Goal: Information Seeking & Learning: Learn about a topic

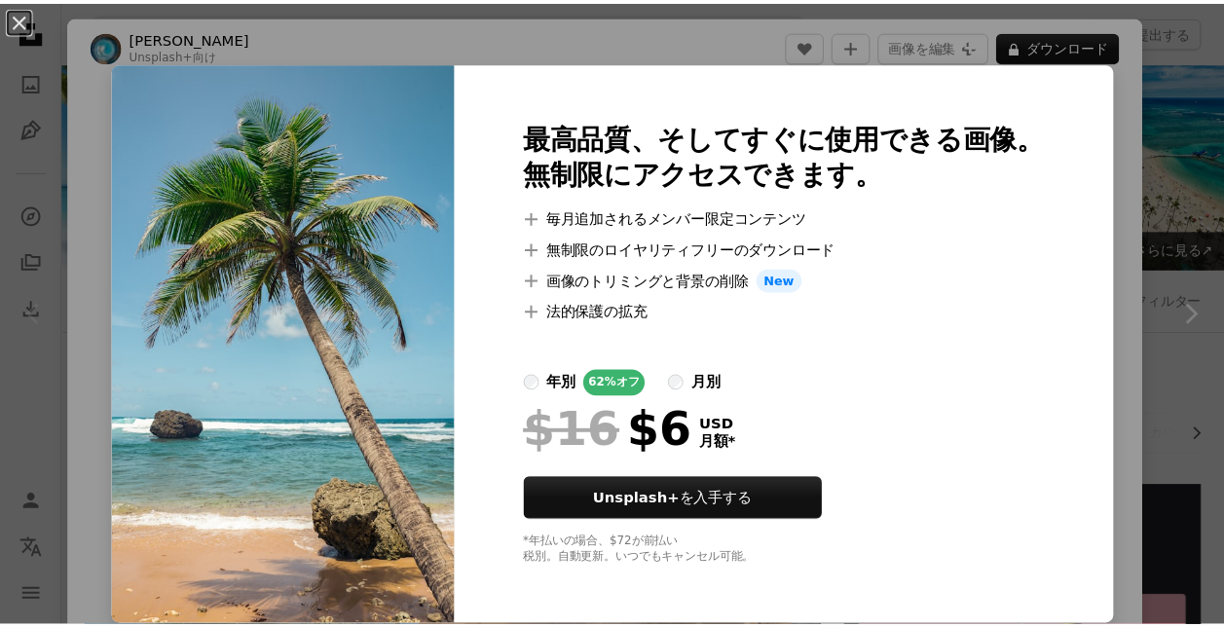
scroll to position [446, 0]
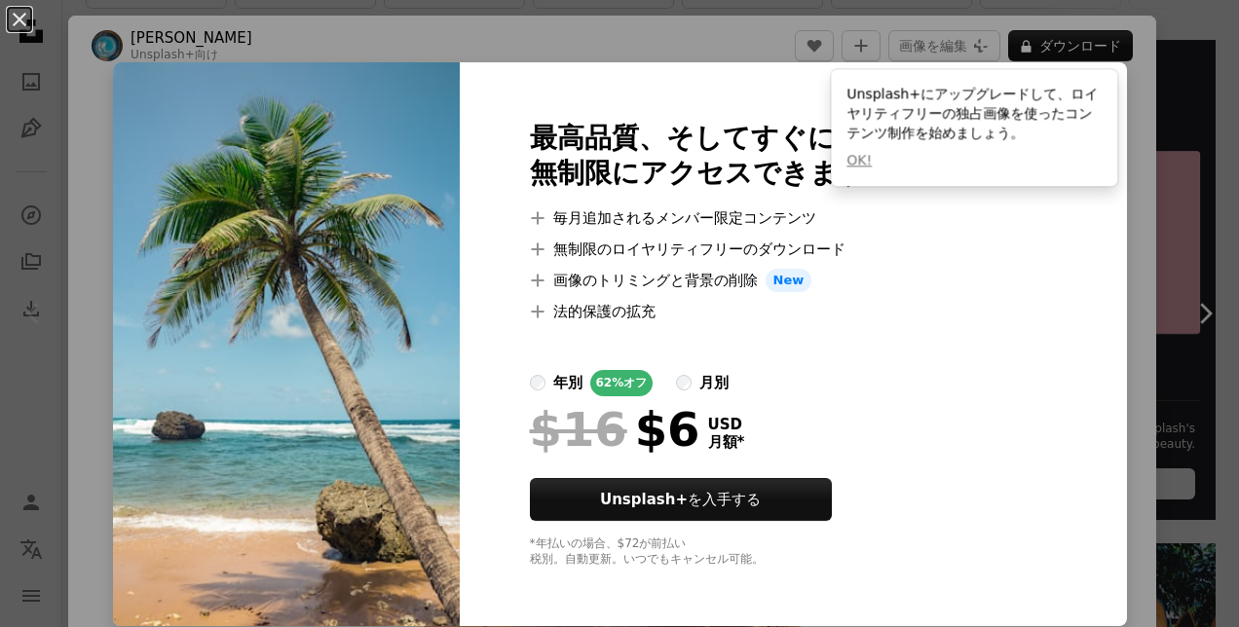
click at [1098, 331] on div "An X shape 最高品質、そしてすぐに使用できる画像。 無制限にアクセスできます。 A plus sign 毎月追加されるメンバー限定コンテンツ A p…" at bounding box center [619, 313] width 1239 height 627
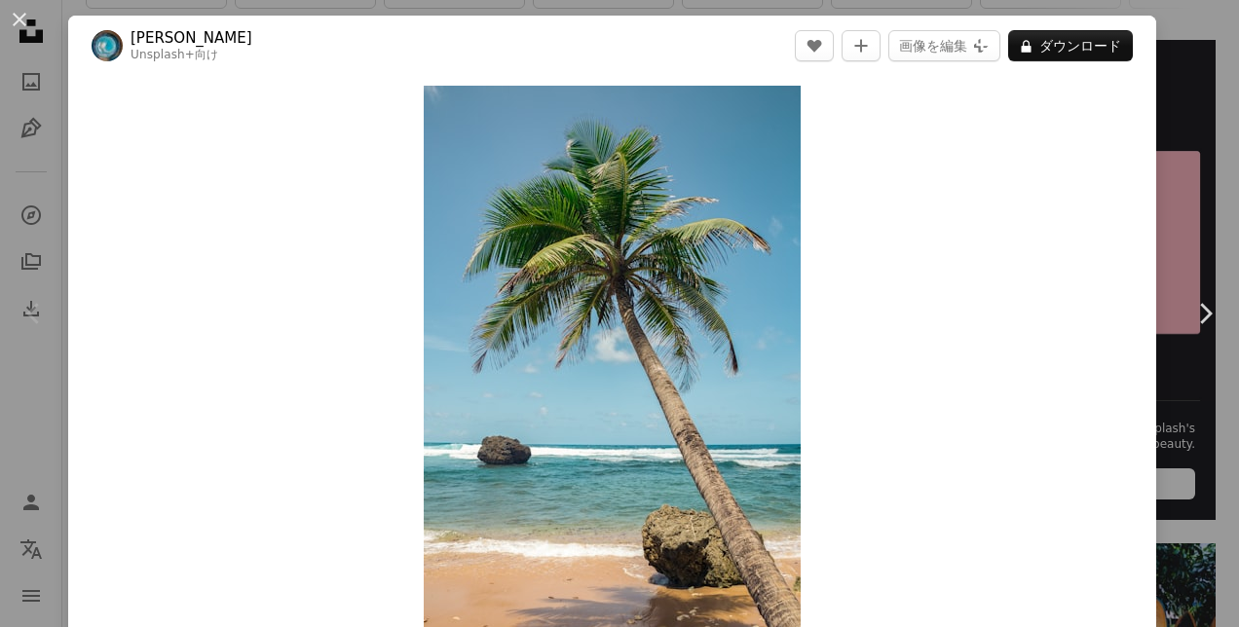
click at [1164, 211] on div "An X shape Chevron left Chevron right [PERSON_NAME] Unsplash+ 向け A heart A plus…" at bounding box center [619, 313] width 1239 height 627
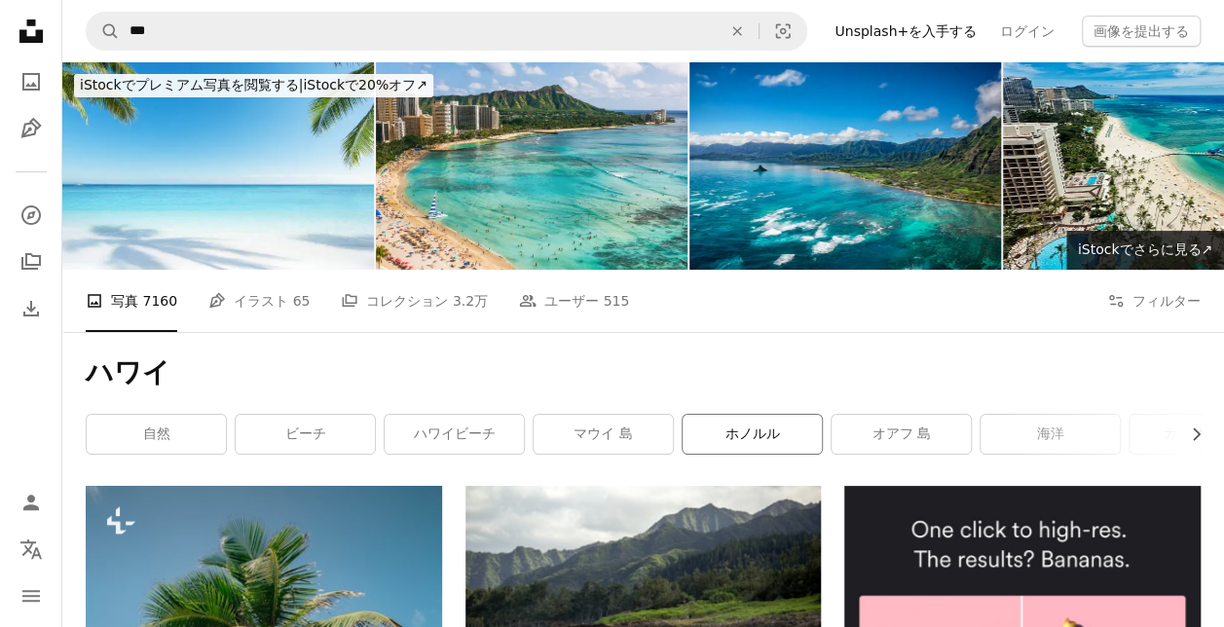
click at [754, 428] on link "ホノルル" at bounding box center [752, 434] width 139 height 39
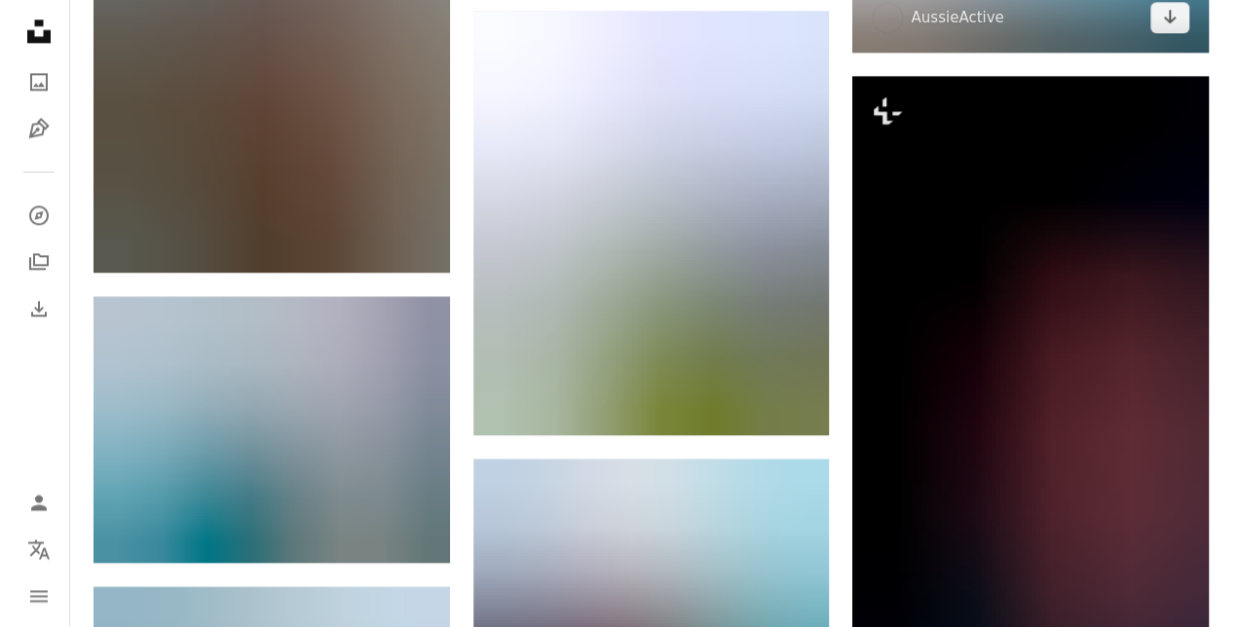
scroll to position [1614, 0]
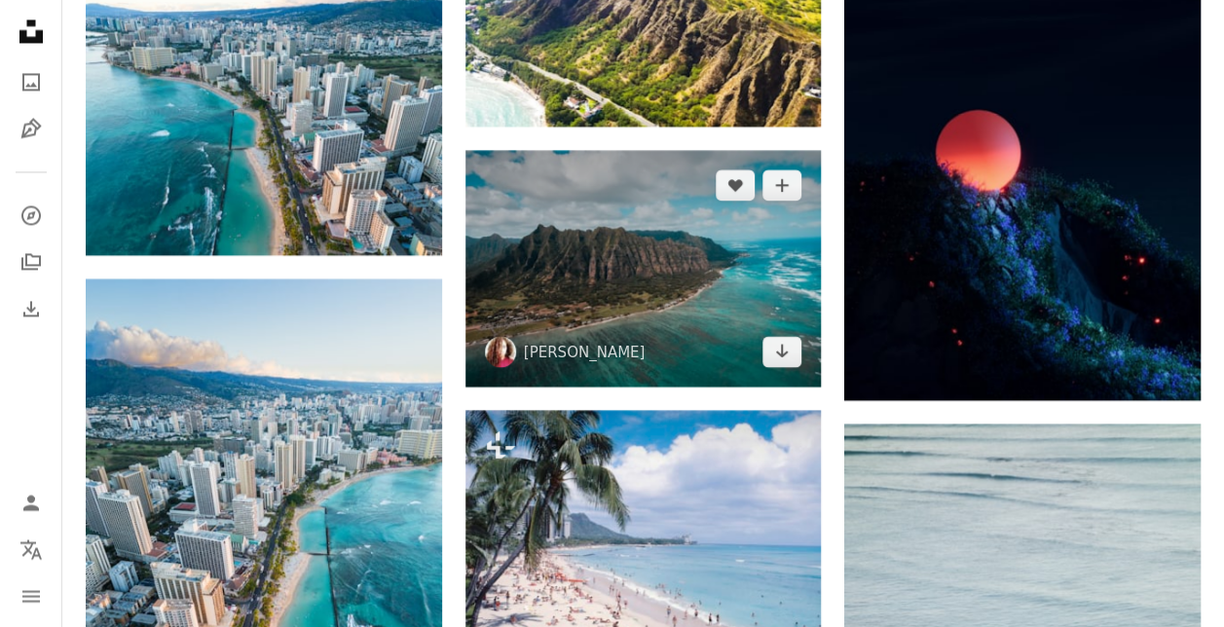
click at [732, 304] on img at bounding box center [644, 268] width 357 height 237
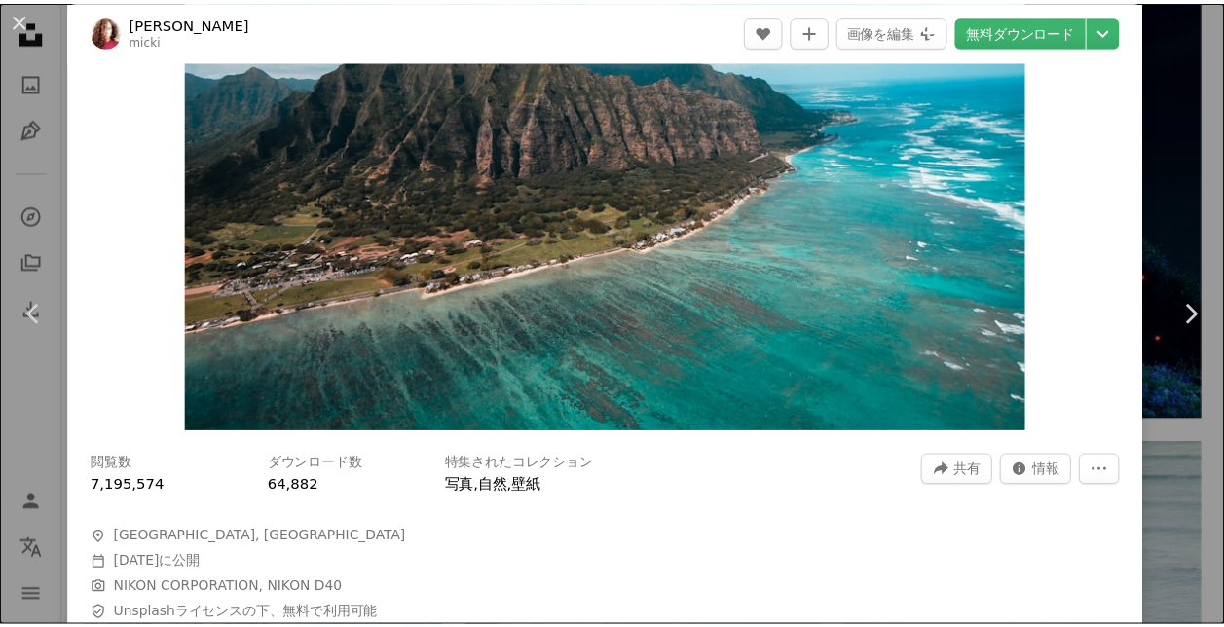
scroll to position [220, 0]
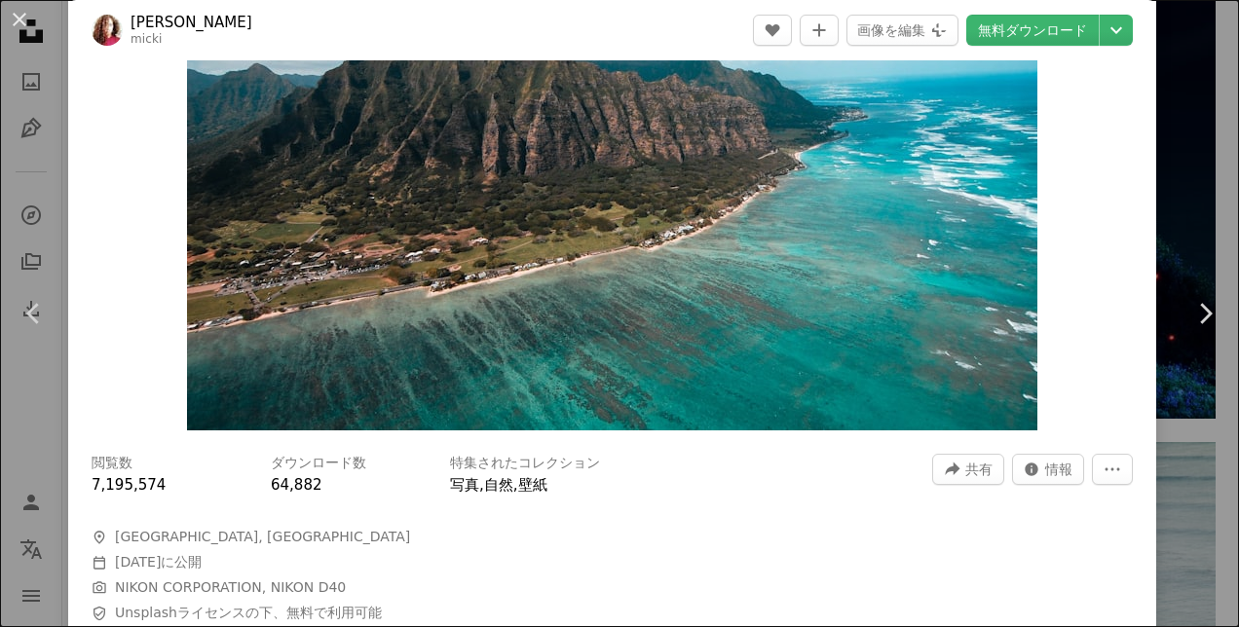
click at [33, 146] on div "An X shape Chevron left Chevron right [PERSON_NAME] micki A heart A plus sign 画…" at bounding box center [619, 313] width 1239 height 627
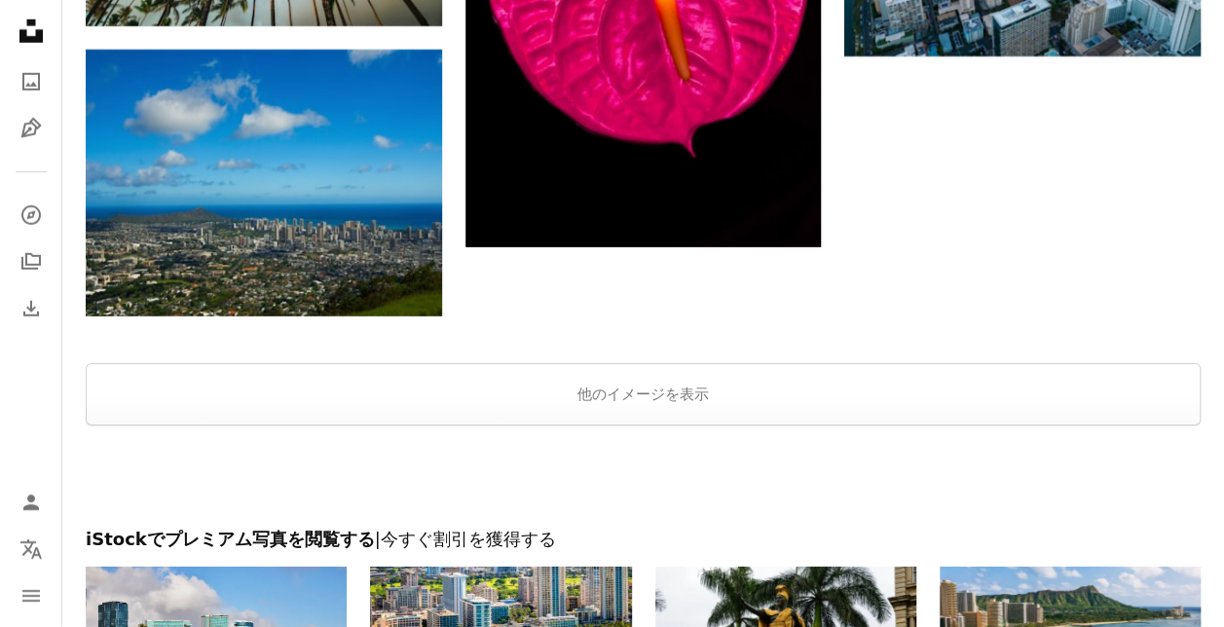
scroll to position [2884, 0]
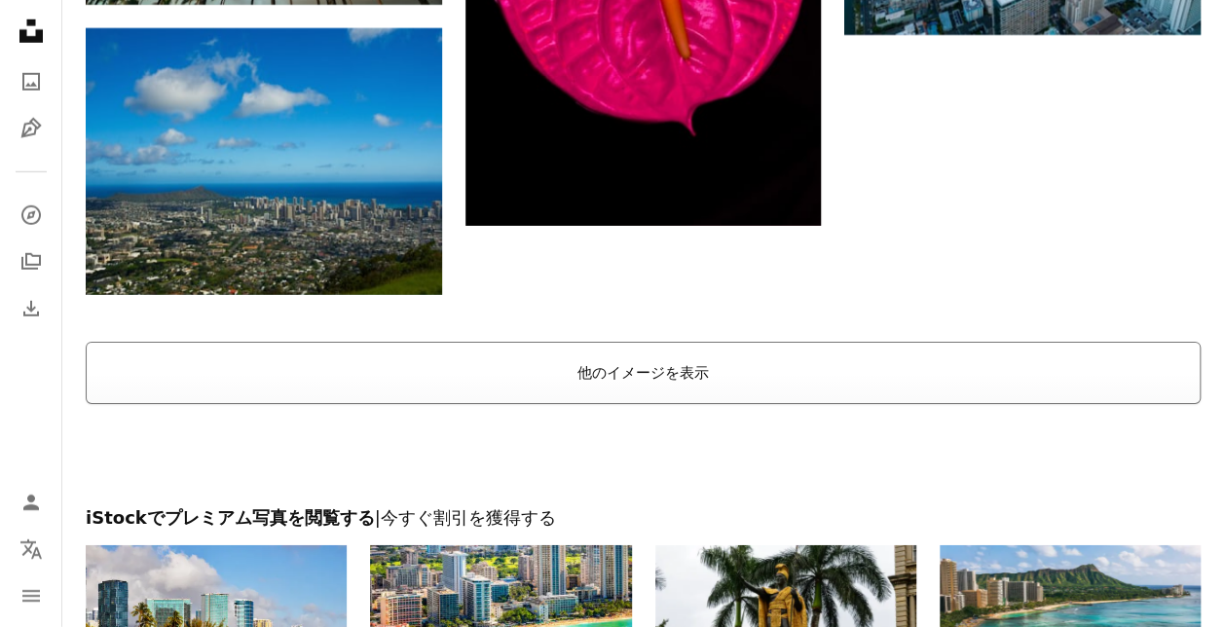
click at [520, 364] on button "他のイメージを表示" at bounding box center [643, 373] width 1115 height 62
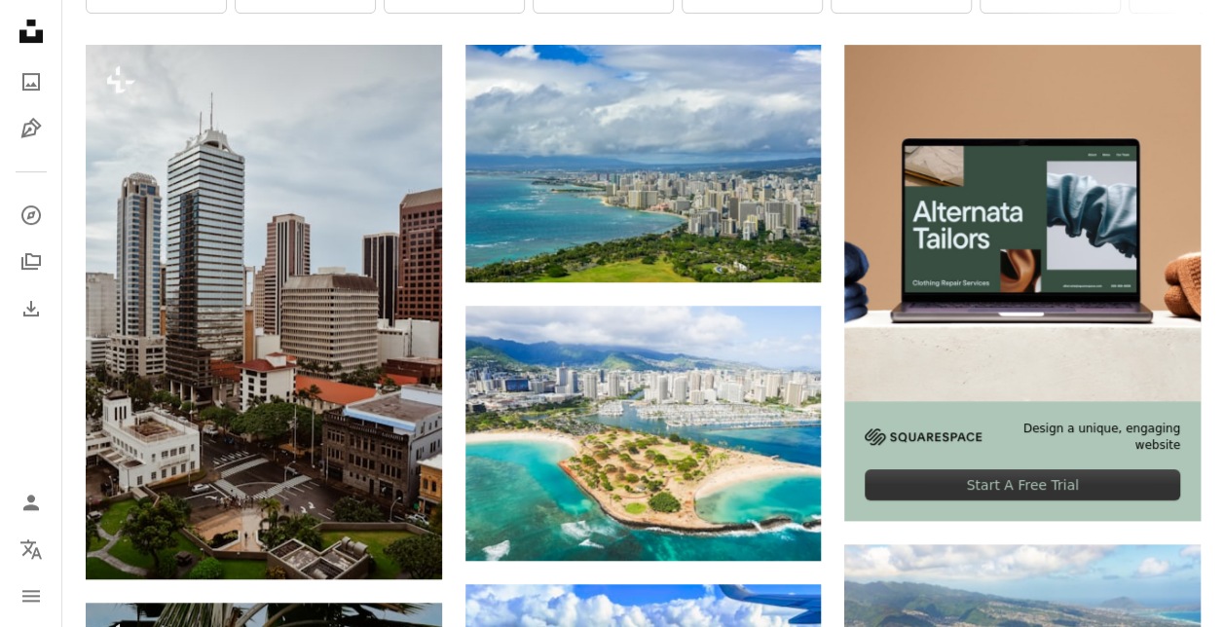
scroll to position [0, 0]
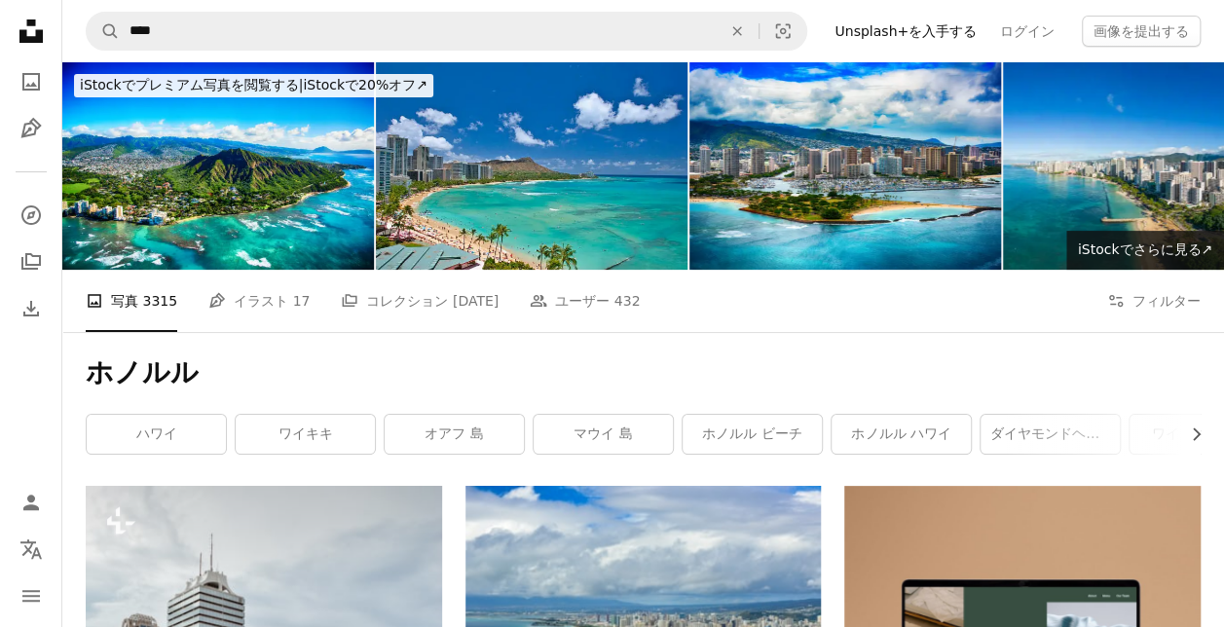
click at [1218, 435] on div "ホノルル Chevron right ハワイ ワイキキ [GEOGRAPHIC_DATA] マウイ 島 ホノルル ビーチ ホノルル ハワイ ダイヤモンドヘッド…" at bounding box center [643, 409] width 1162 height 154
click at [1182, 429] on button "Chevron right" at bounding box center [1190, 434] width 22 height 39
click at [1075, 433] on link "[GEOGRAPHIC_DATA]" at bounding box center [1056, 434] width 139 height 39
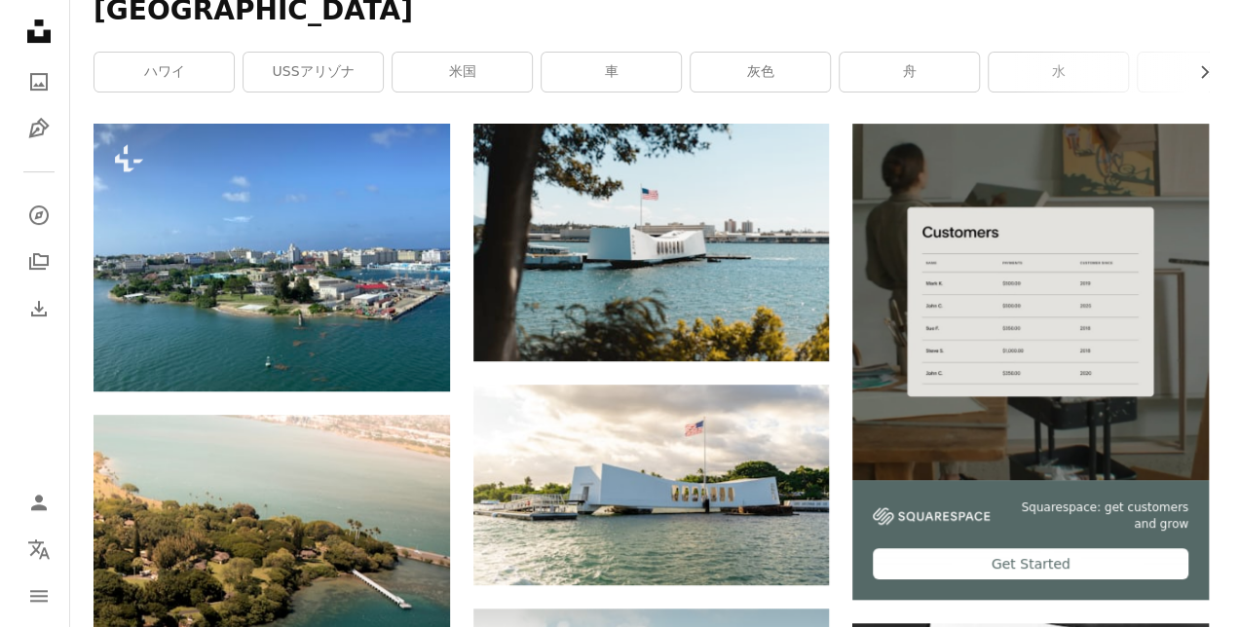
scroll to position [338, 0]
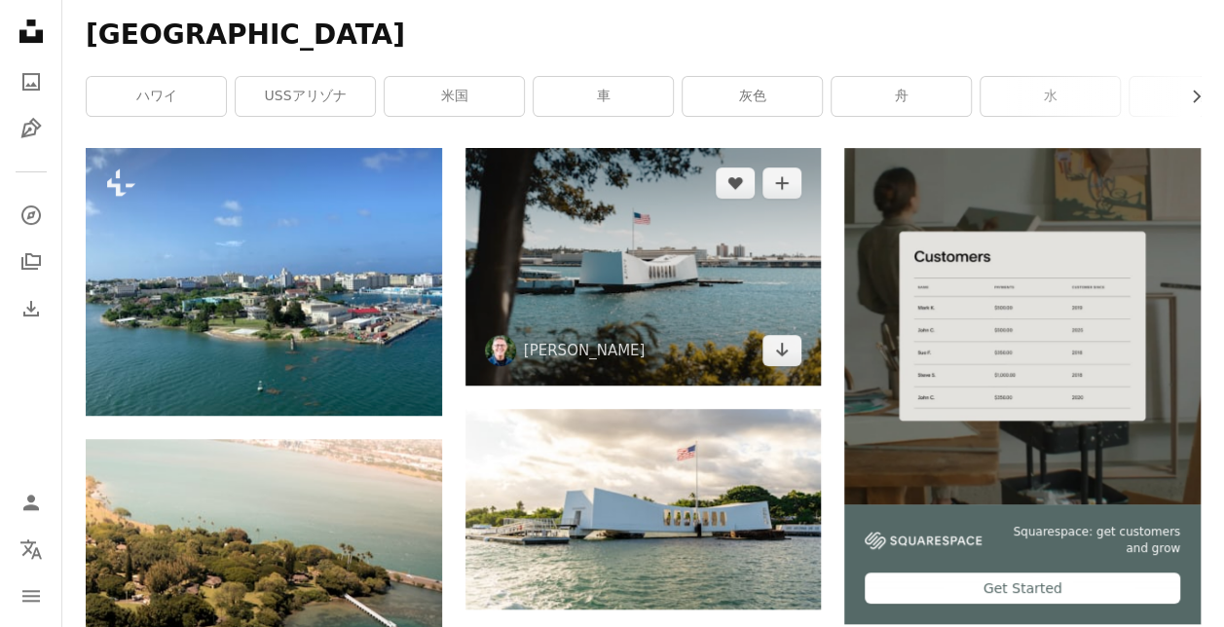
click at [665, 265] on img at bounding box center [644, 267] width 357 height 238
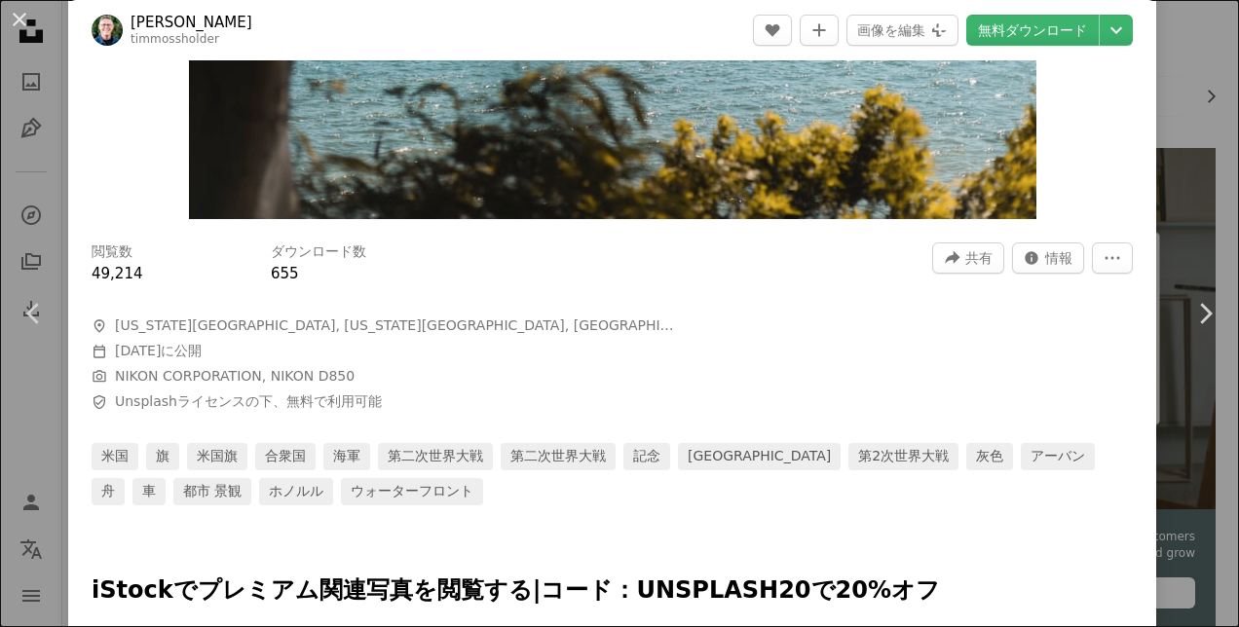
scroll to position [431, 0]
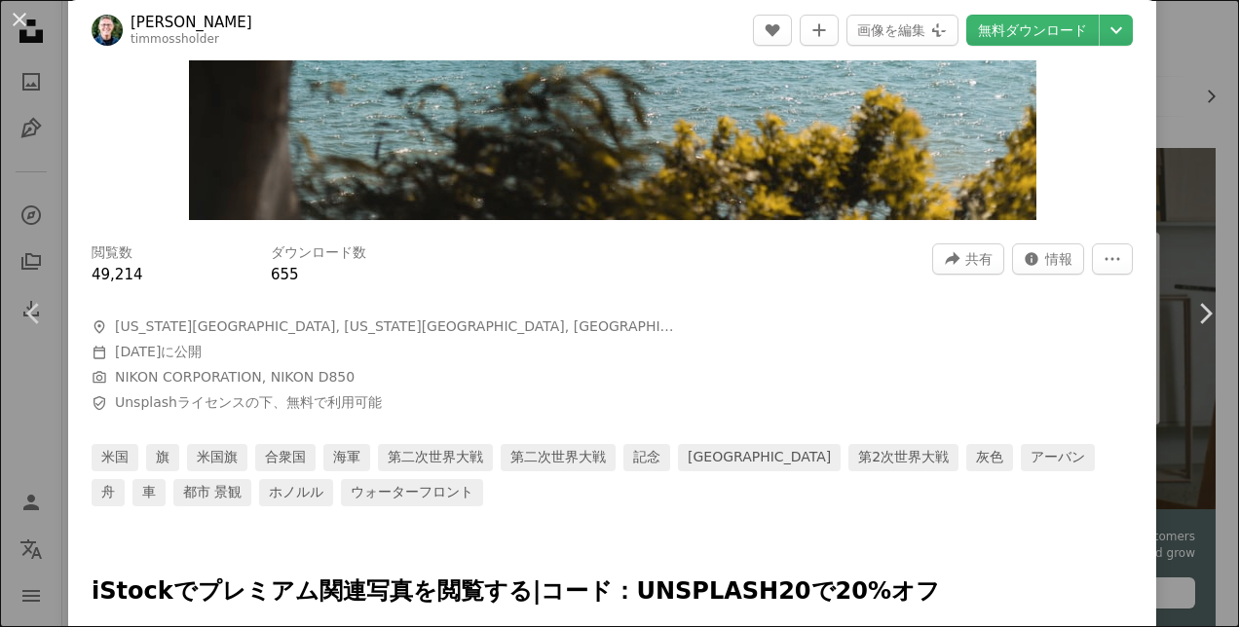
click at [1198, 102] on div "An X shape Chevron left Chevron right [PERSON_NAME] timmossholder A heart A plu…" at bounding box center [619, 313] width 1239 height 627
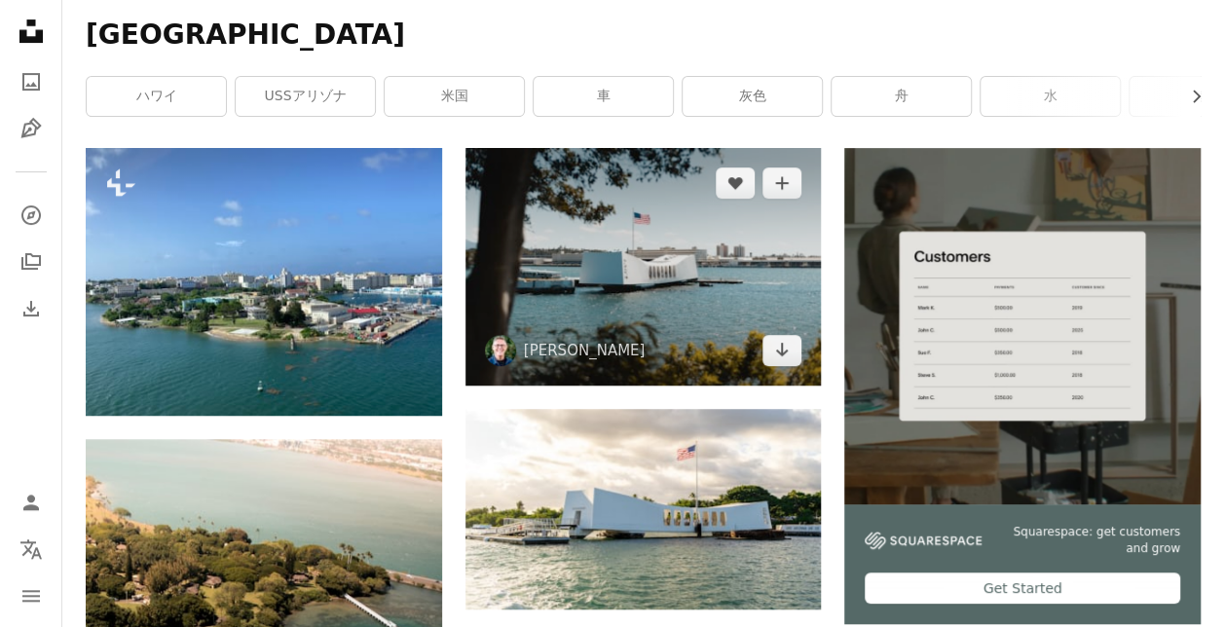
click at [684, 249] on img at bounding box center [644, 267] width 357 height 238
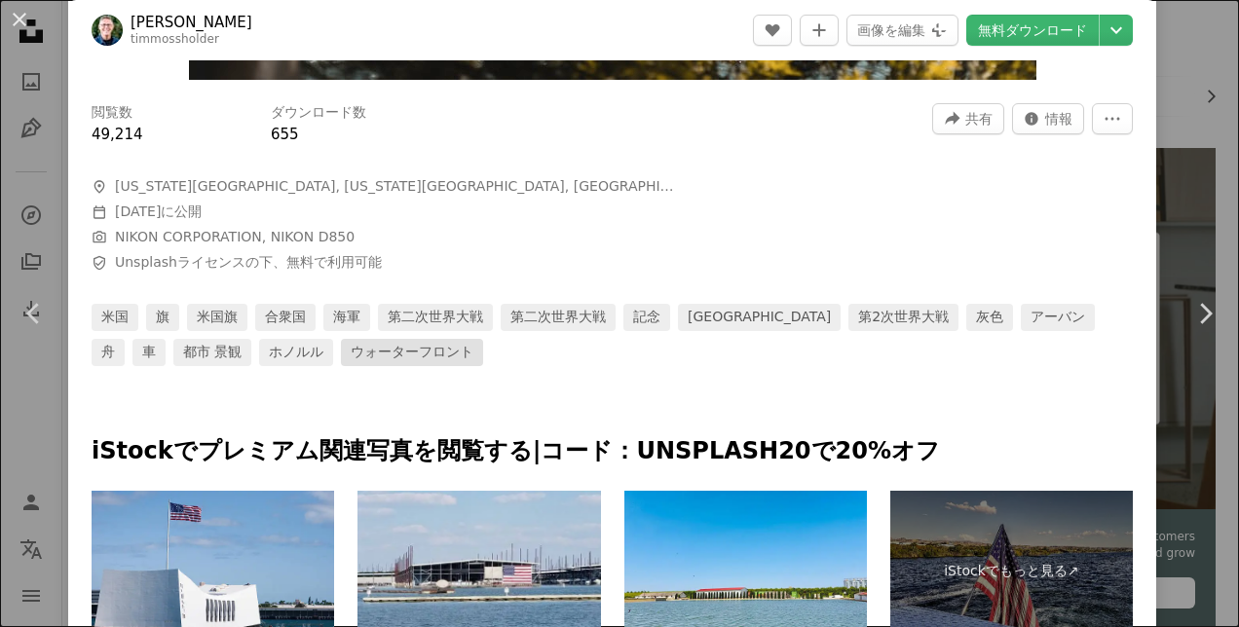
scroll to position [570, 0]
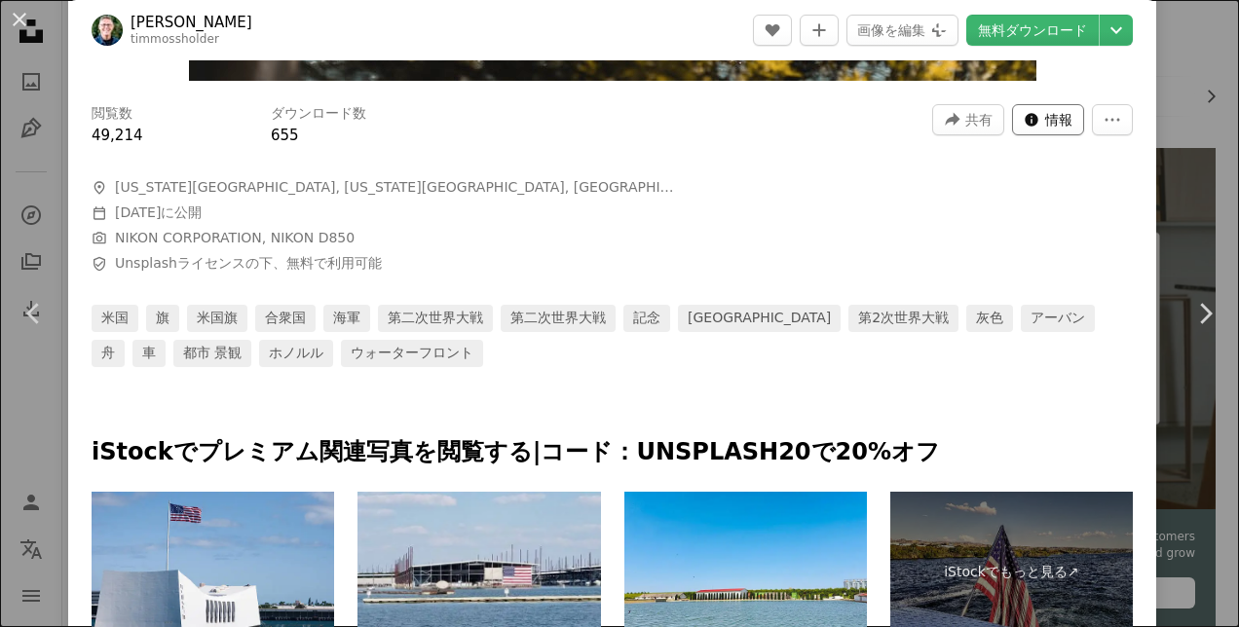
click at [1045, 113] on span "情報" at bounding box center [1058, 119] width 27 height 29
click at [1104, 117] on icon "More Actions" at bounding box center [1113, 120] width 18 height 18
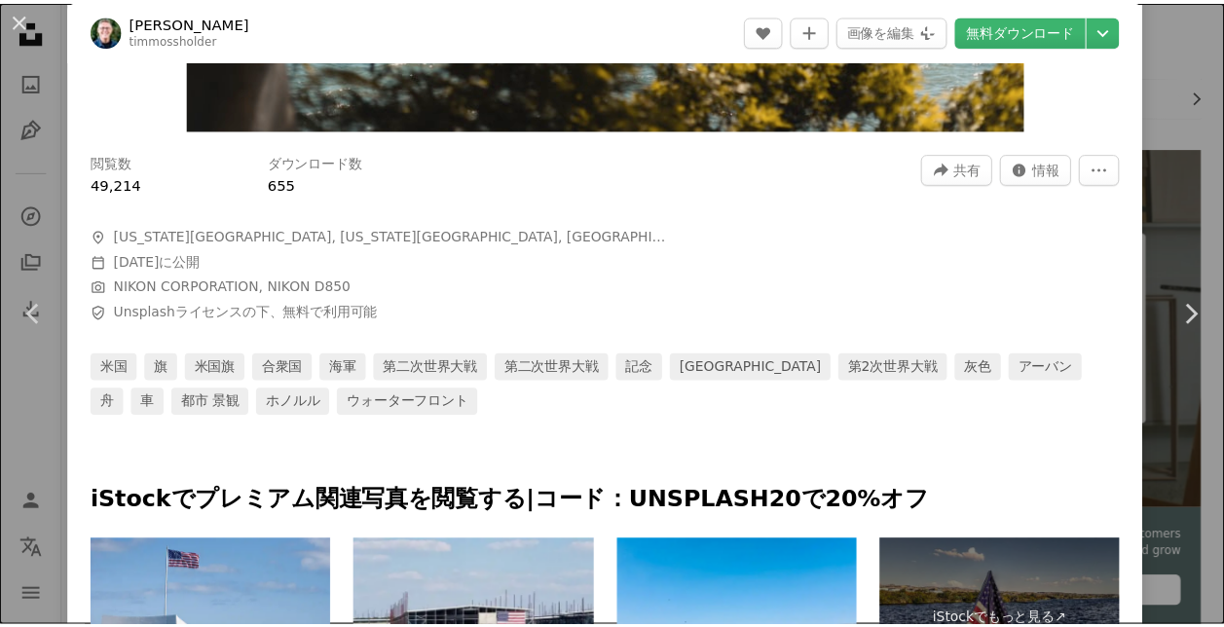
scroll to position [528, 0]
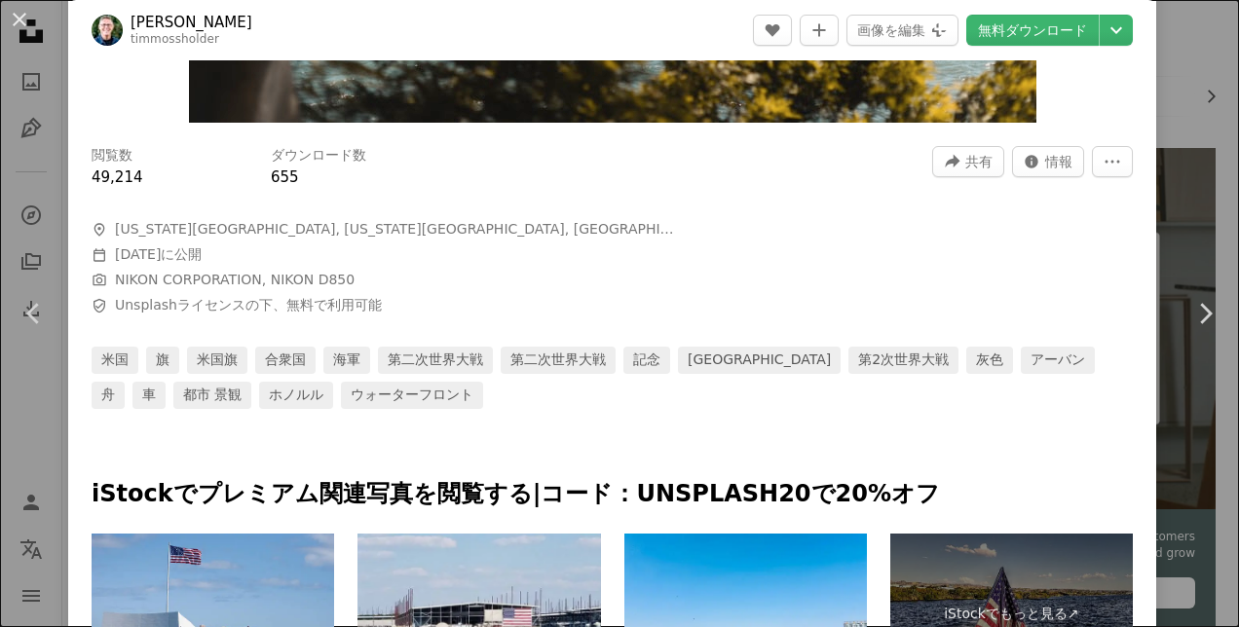
click at [1163, 178] on div "An X shape Chevron left Chevron right [PERSON_NAME] timmossholder A heart A plu…" at bounding box center [619, 313] width 1239 height 627
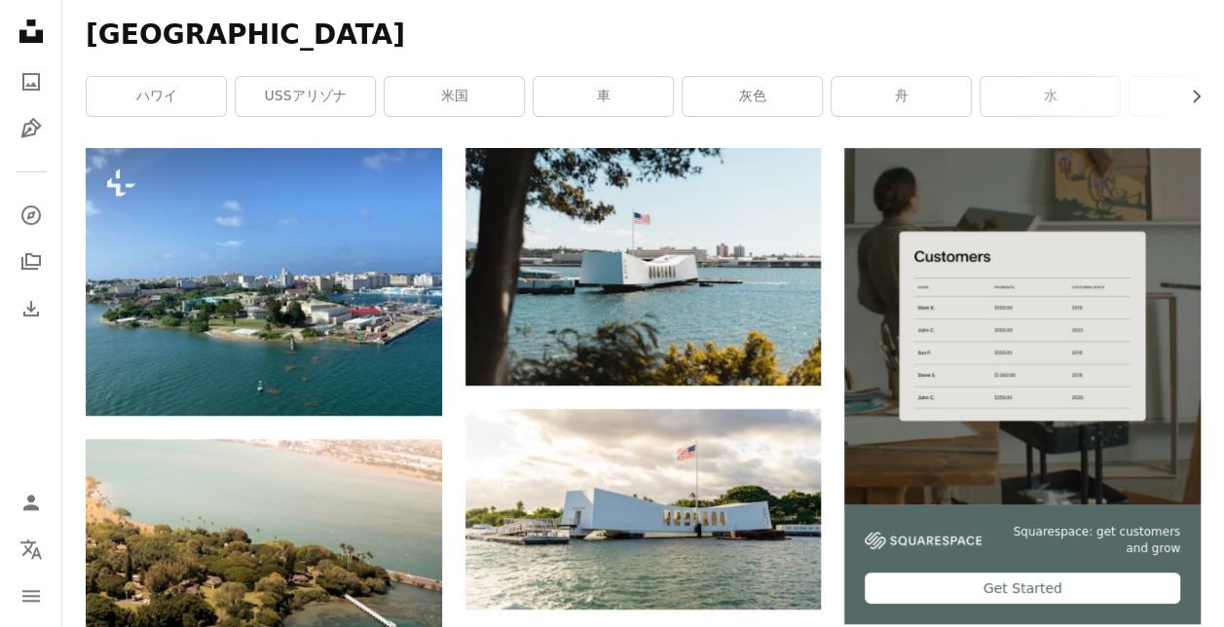
click at [97, 72] on div "真珠湾 Chevron right ハワイ USSアリゾナ 米国 車 灰色 舟 水 港 ウォーターフロント 旗 ホノルル" at bounding box center [643, 71] width 1162 height 154
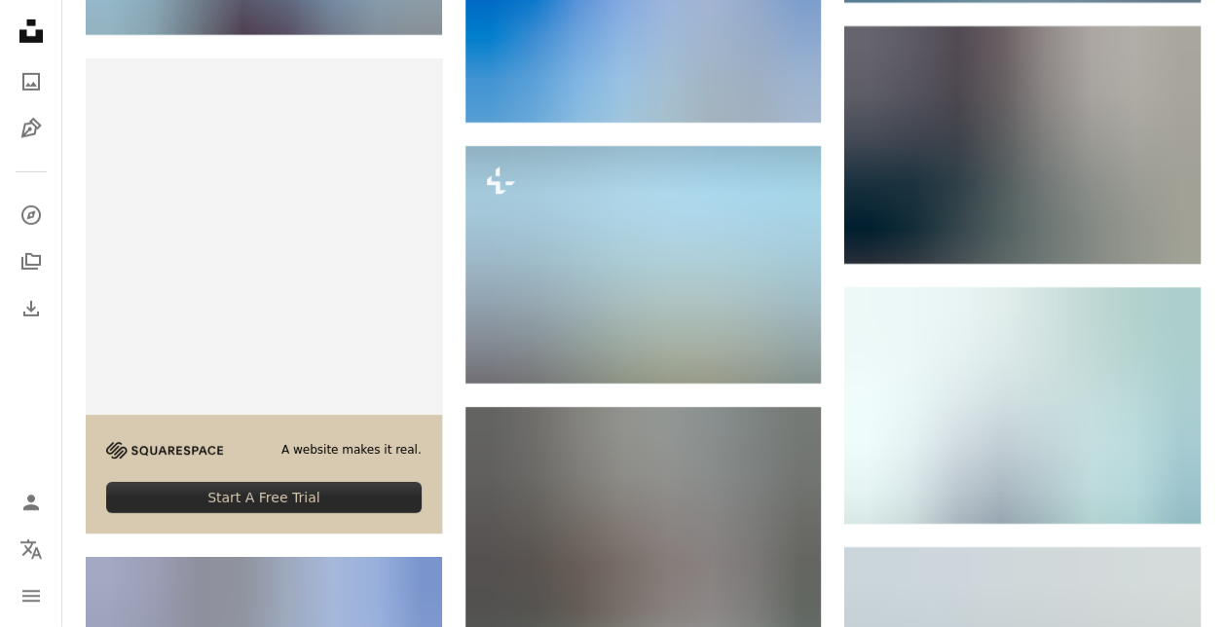
scroll to position [3179, 0]
